Goal: Find specific page/section

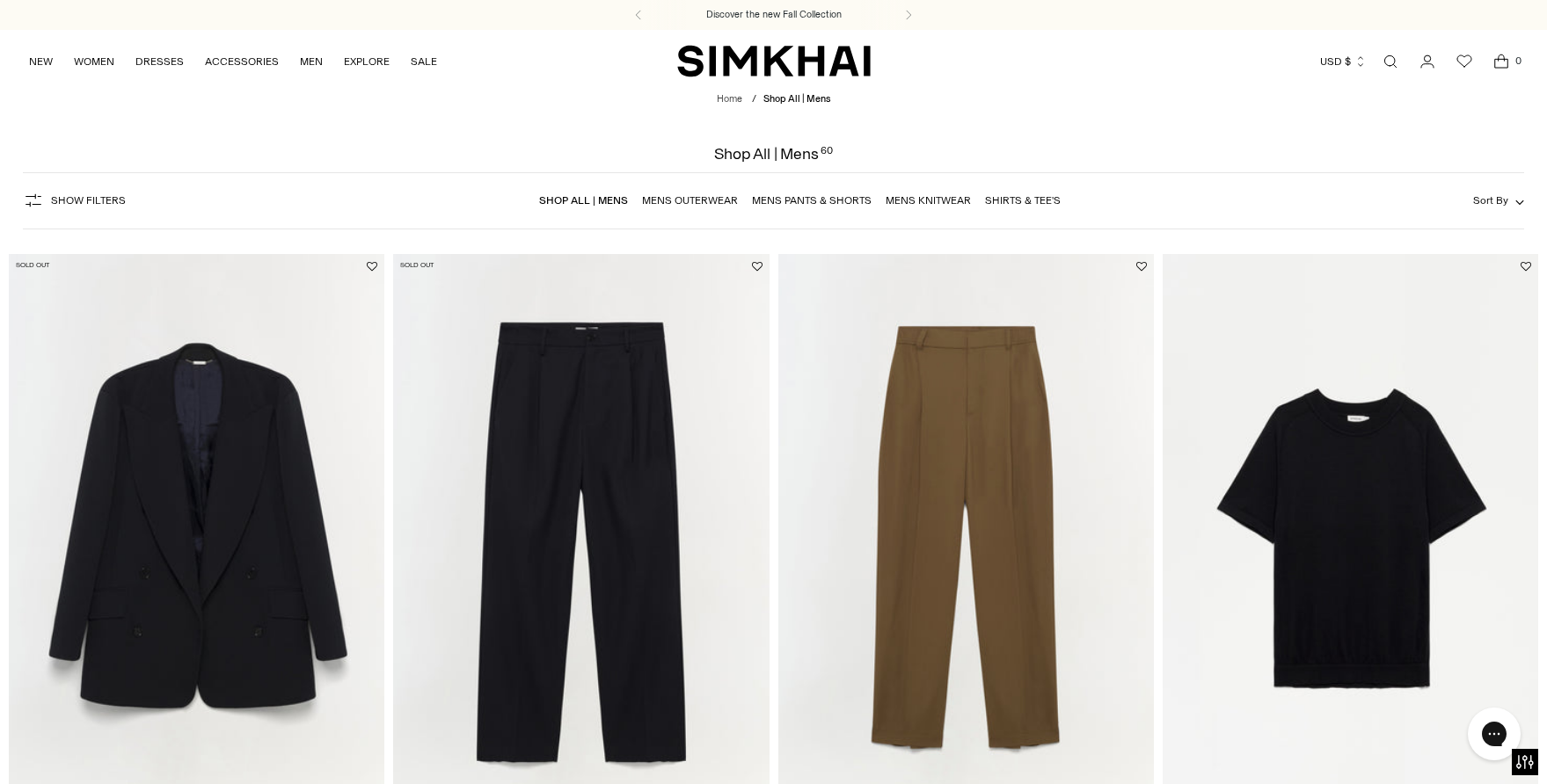
click at [1389, 60] on link "Open search modal" at bounding box center [1390, 62] width 35 height 35
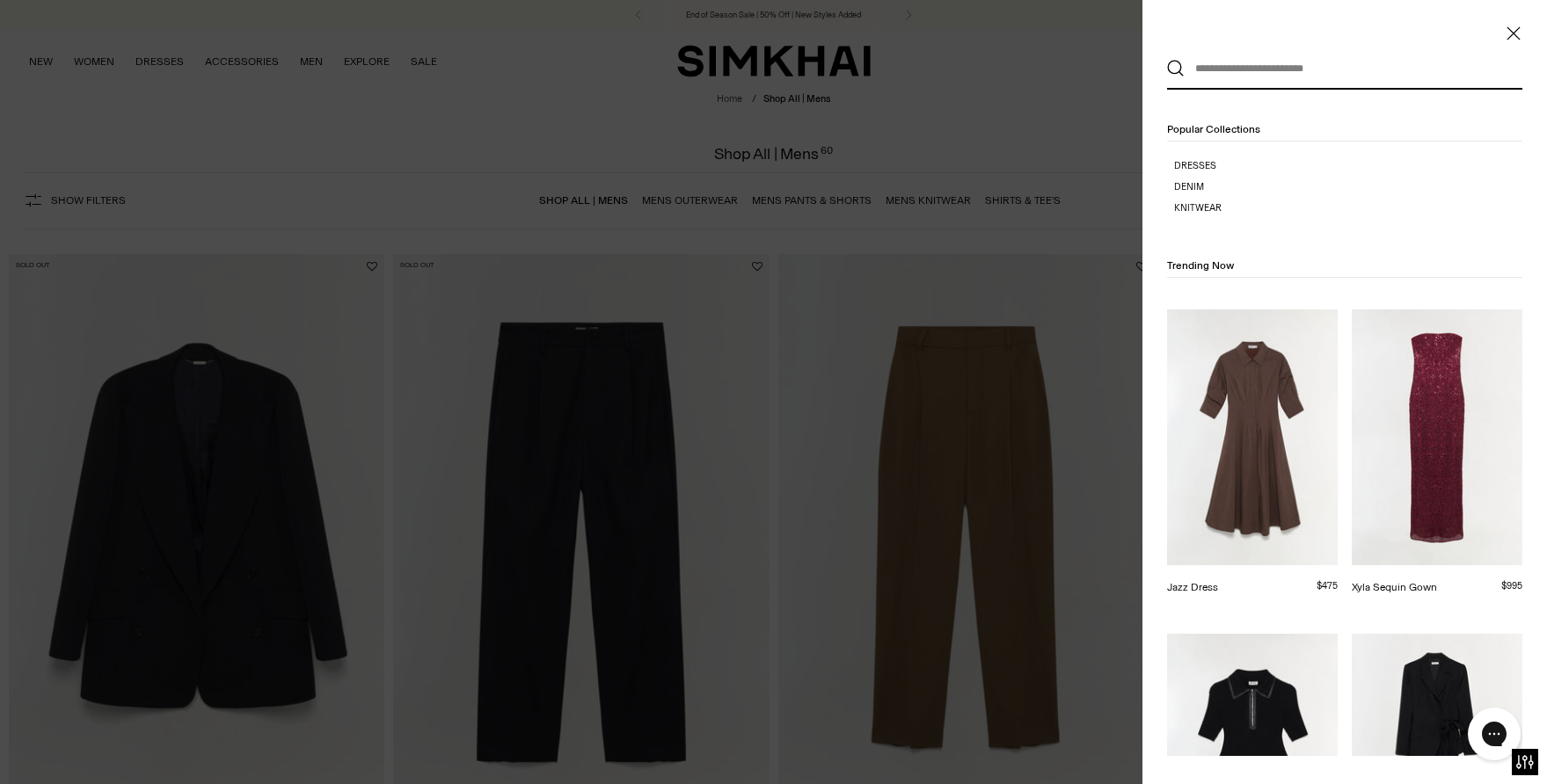
click at [1328, 78] on input "text" at bounding box center [1341, 68] width 312 height 39
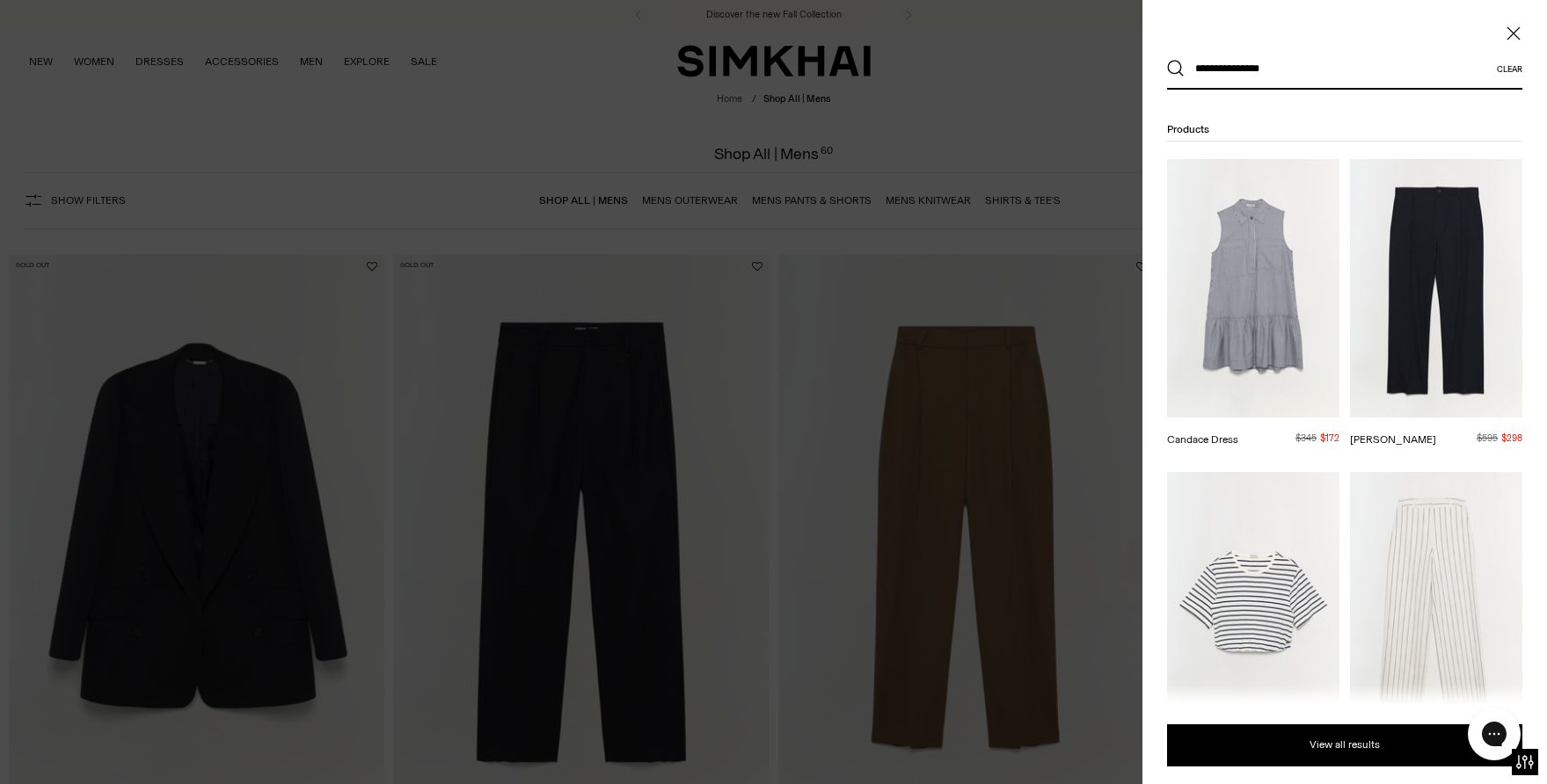
type input "**********"
click at [1167, 60] on button "Search" at bounding box center [1176, 68] width 17 height 17
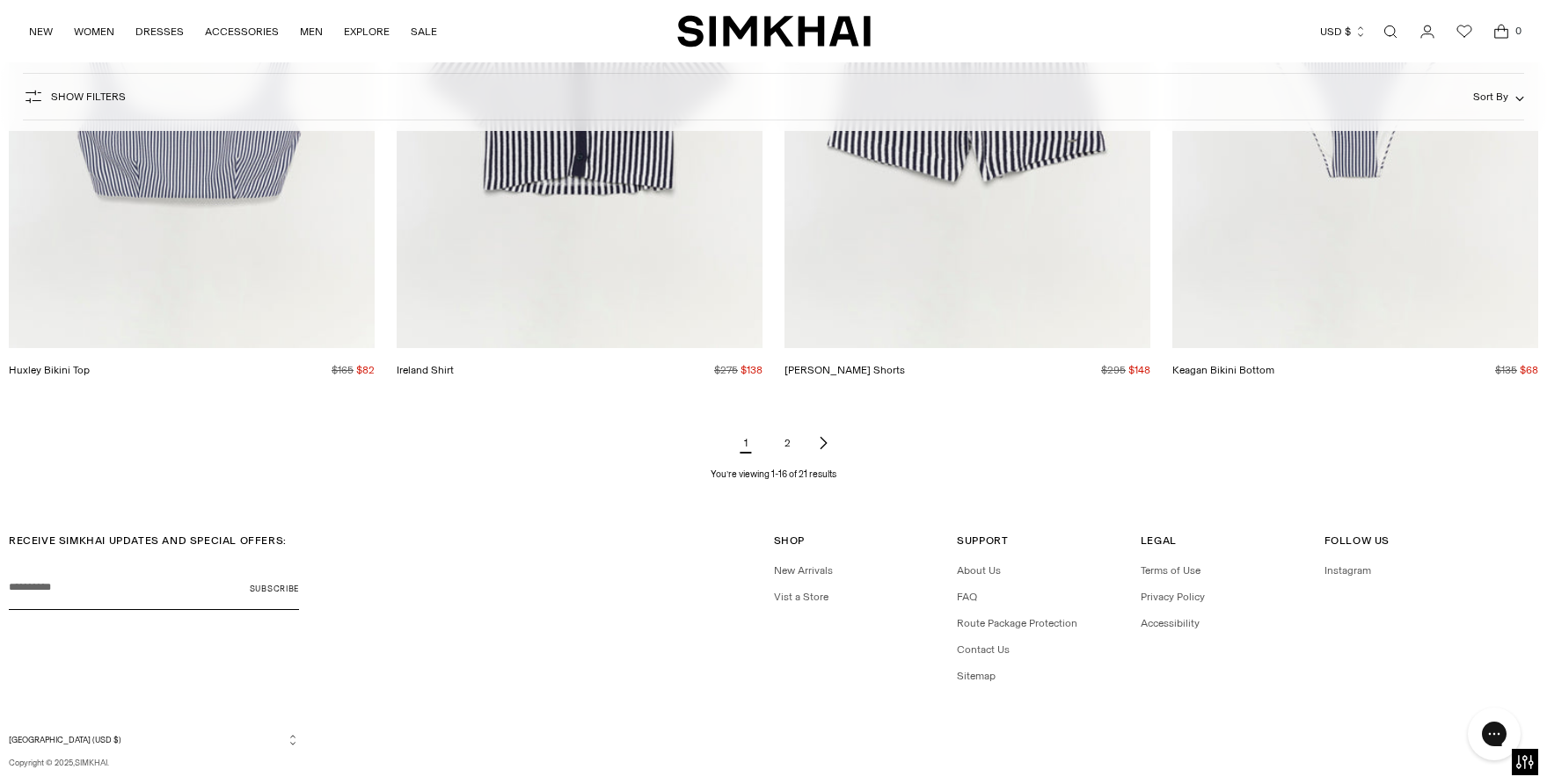
scroll to position [2472, 0]
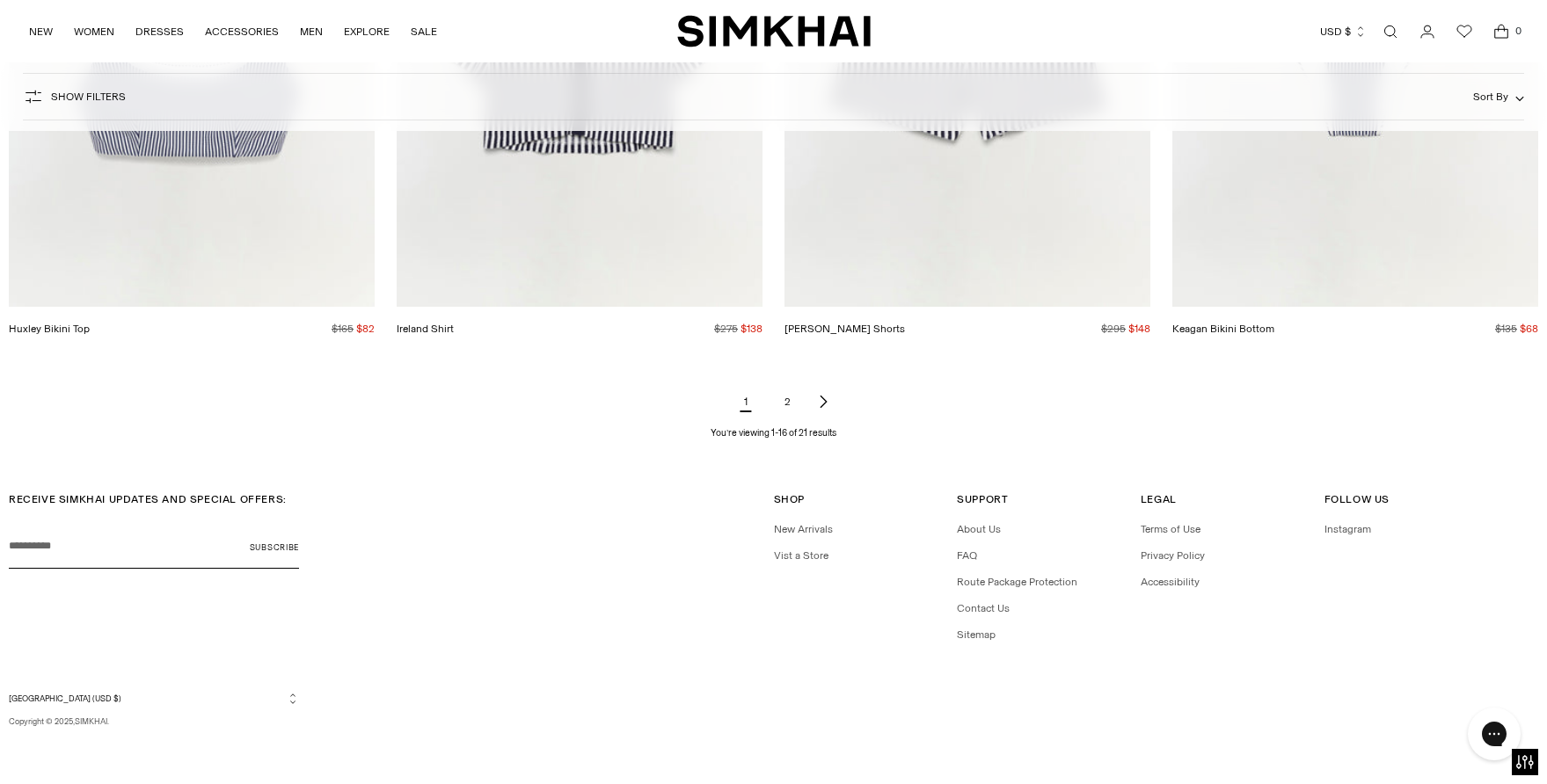
click at [790, 400] on link "2" at bounding box center [788, 401] width 35 height 35
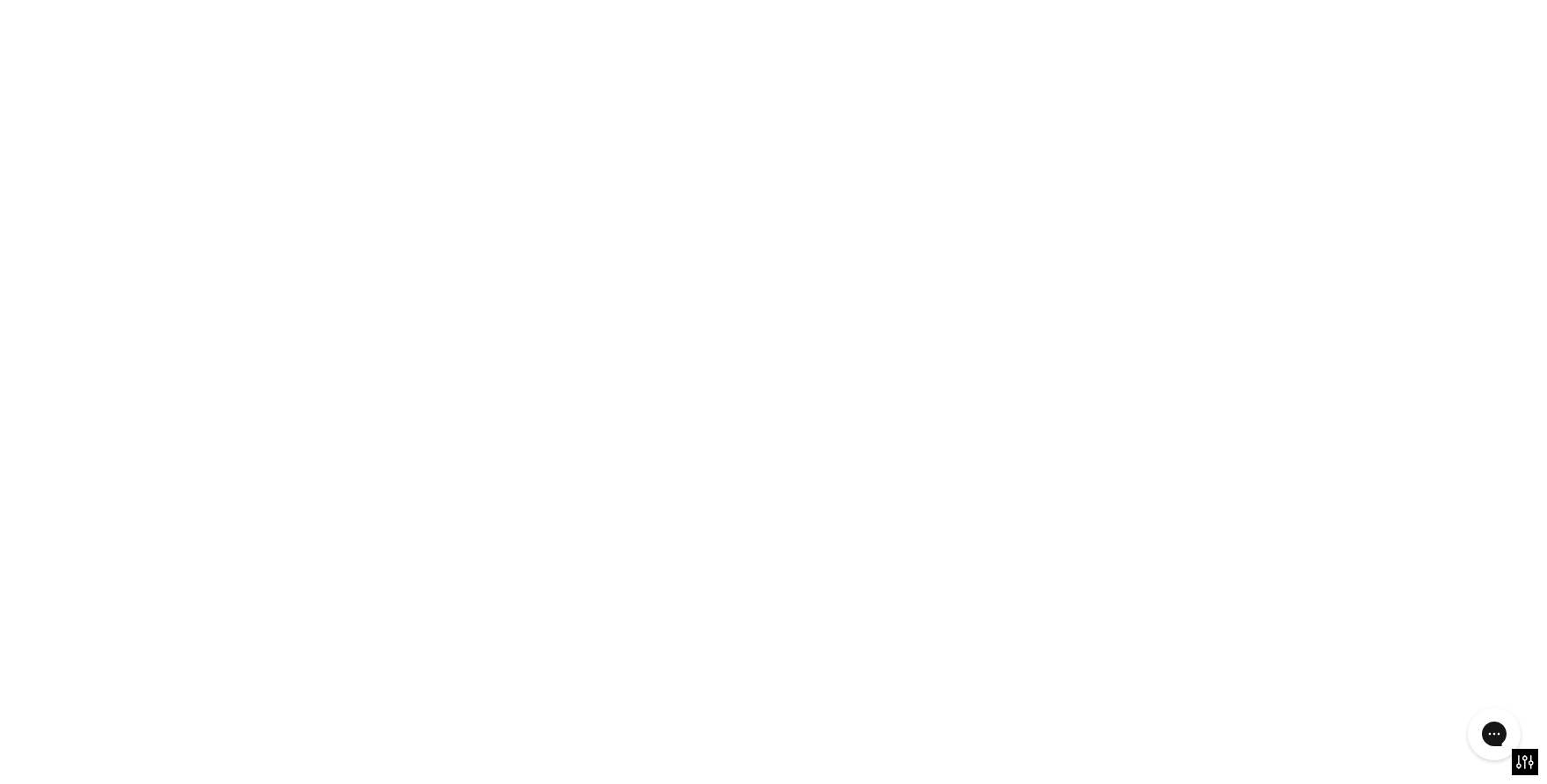
click at [790, 400] on link "2" at bounding box center [788, 401] width 35 height 35
